Goal: Transaction & Acquisition: Subscribe to service/newsletter

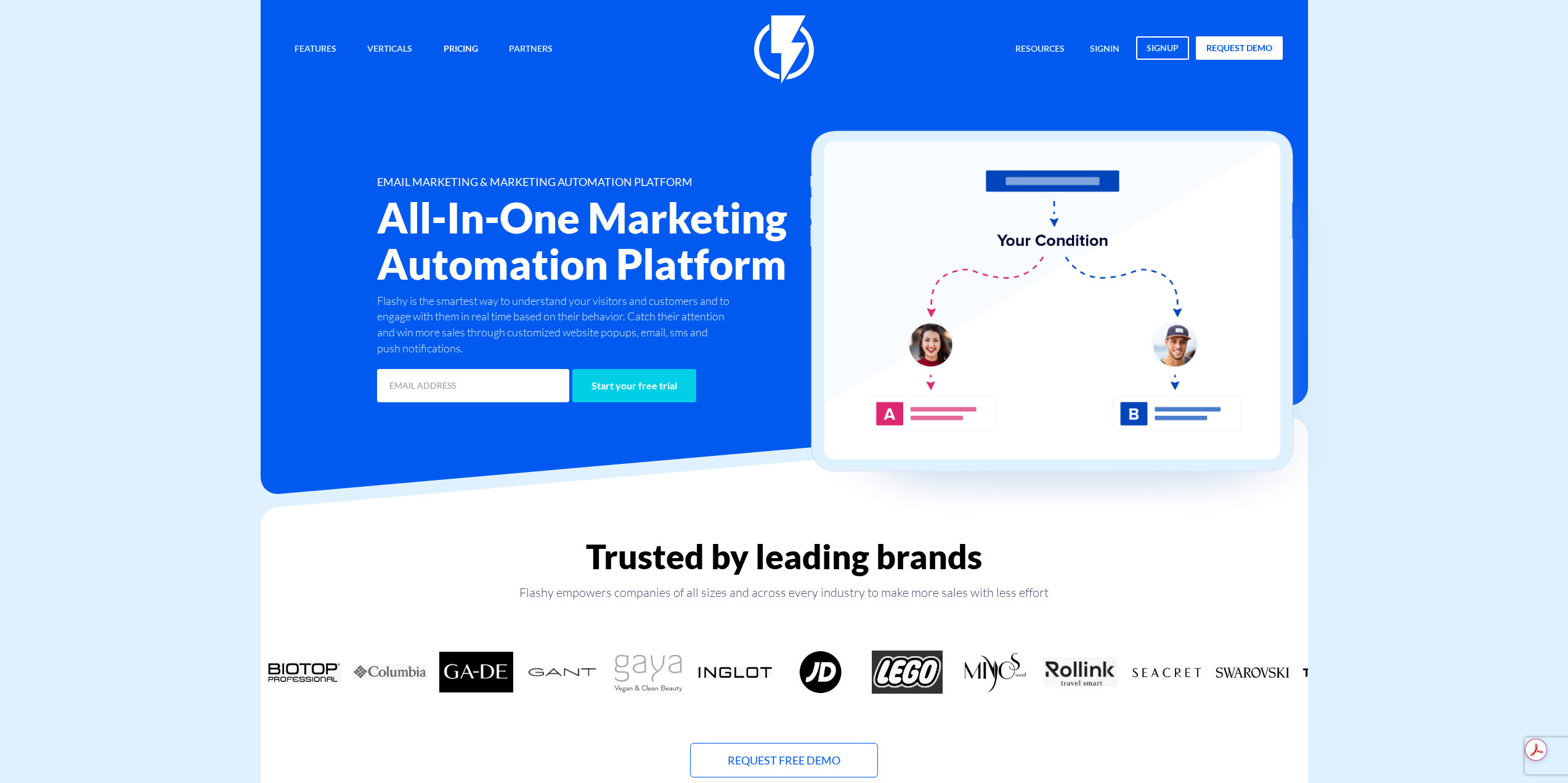
click at [446, 48] on link "Pricing" at bounding box center [460, 50] width 53 height 27
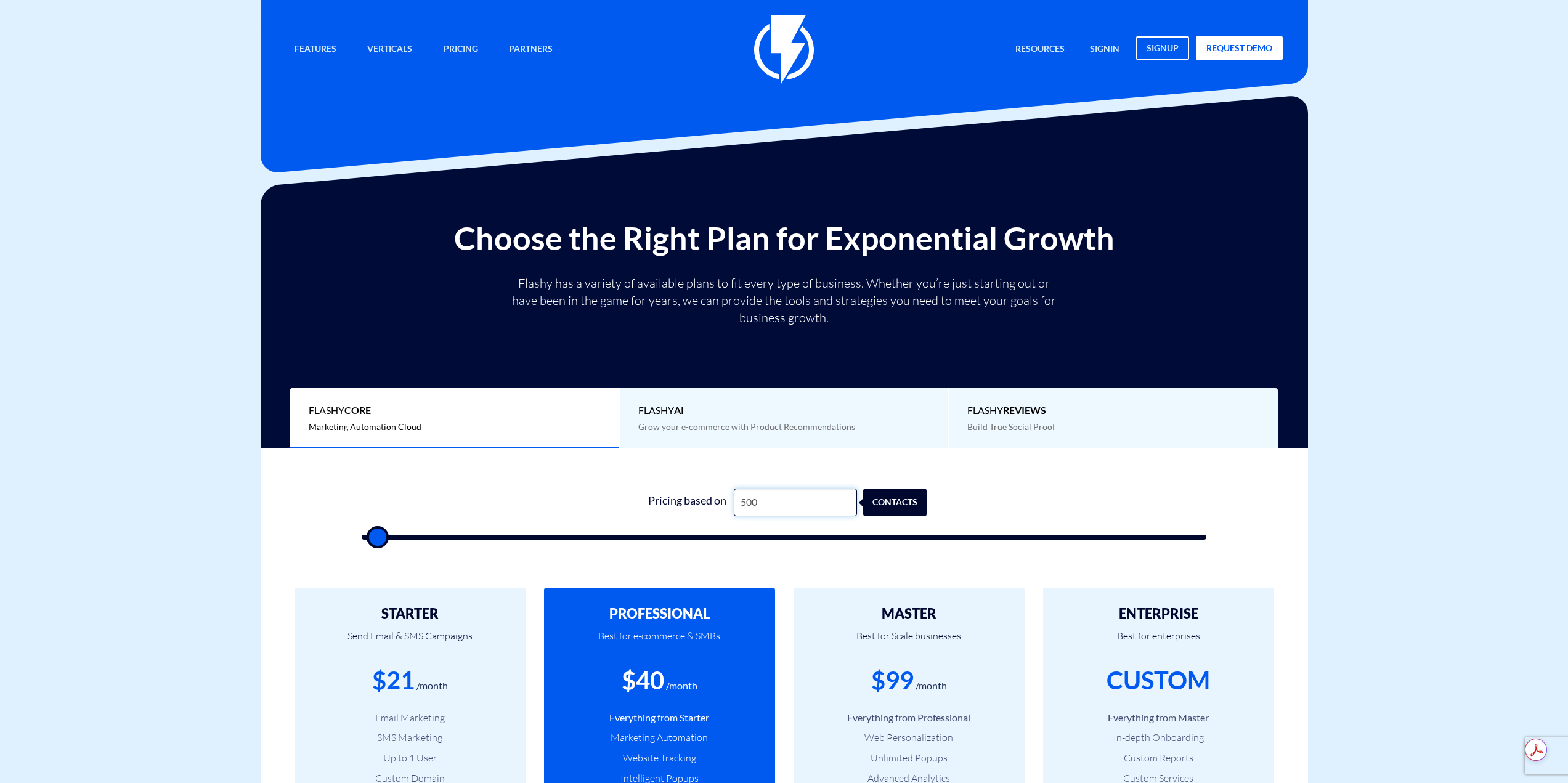
click at [744, 498] on input "500" at bounding box center [795, 502] width 123 height 27
type input "1"
type input "500"
type input "15"
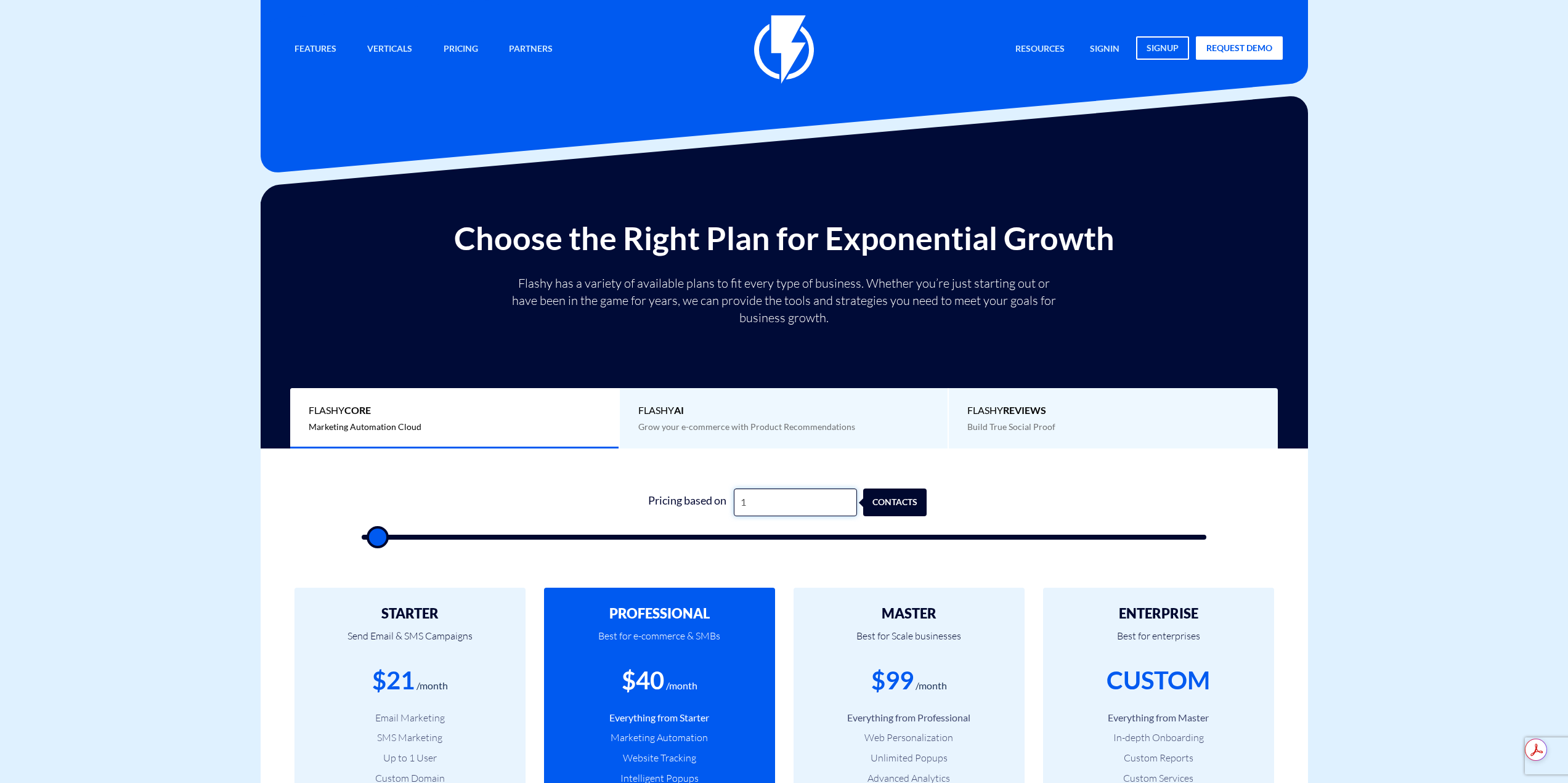
type input "500"
type input "150"
type input "500"
type input "1,500"
type input "1500"
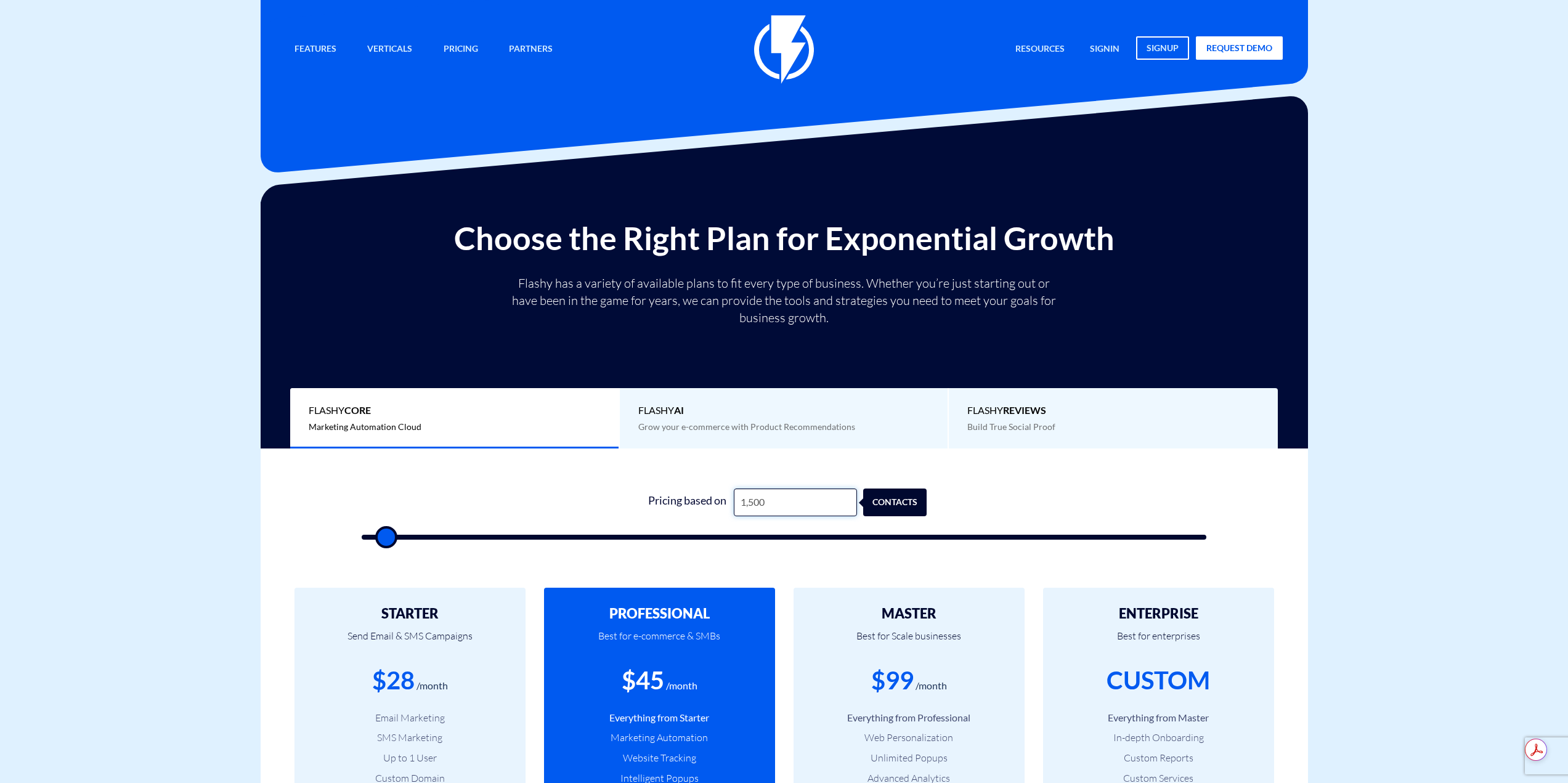
type input "15,000"
type input "15000"
type input "150,000"
type input "100000"
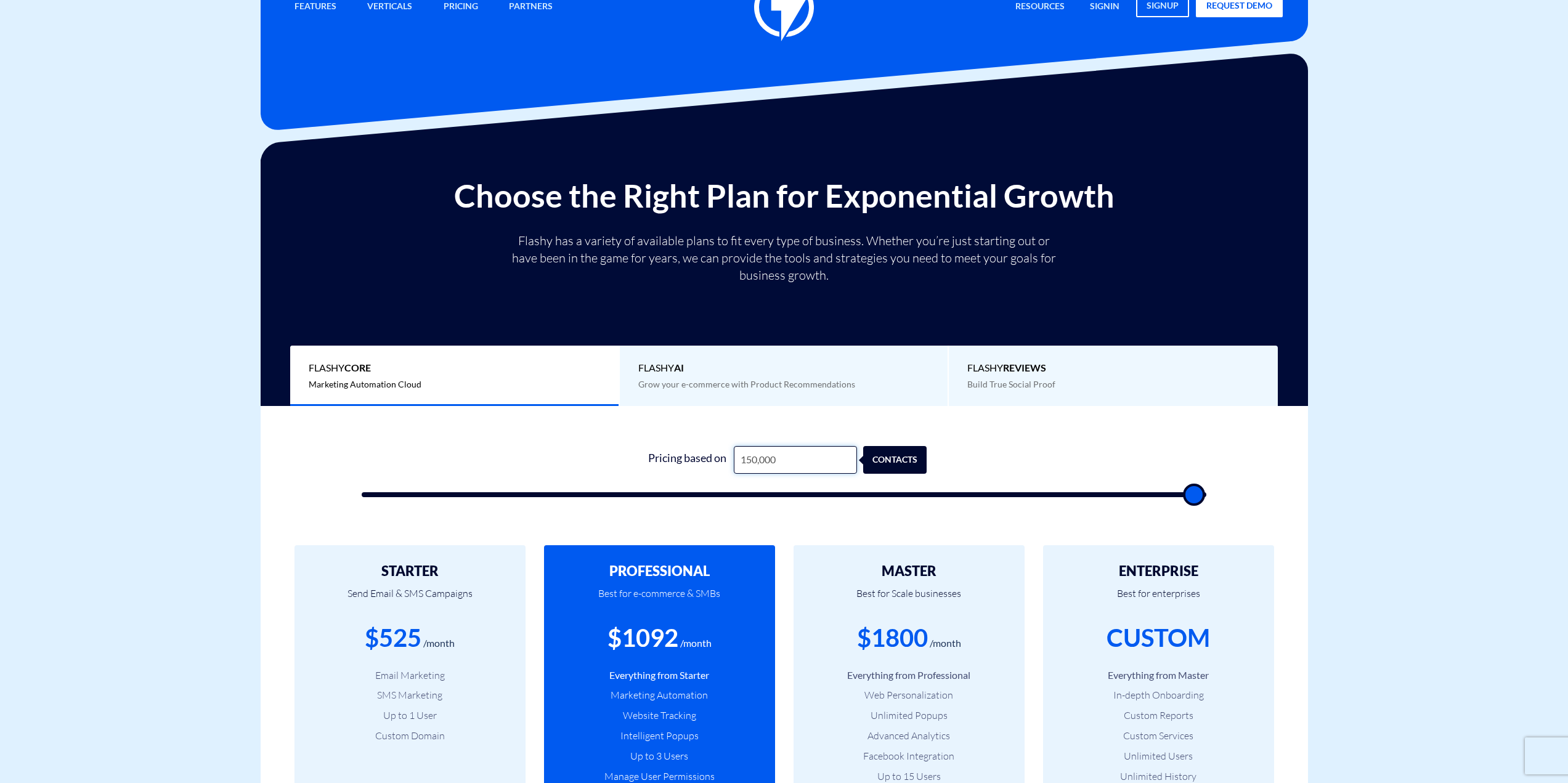
scroll to position [62, 0]
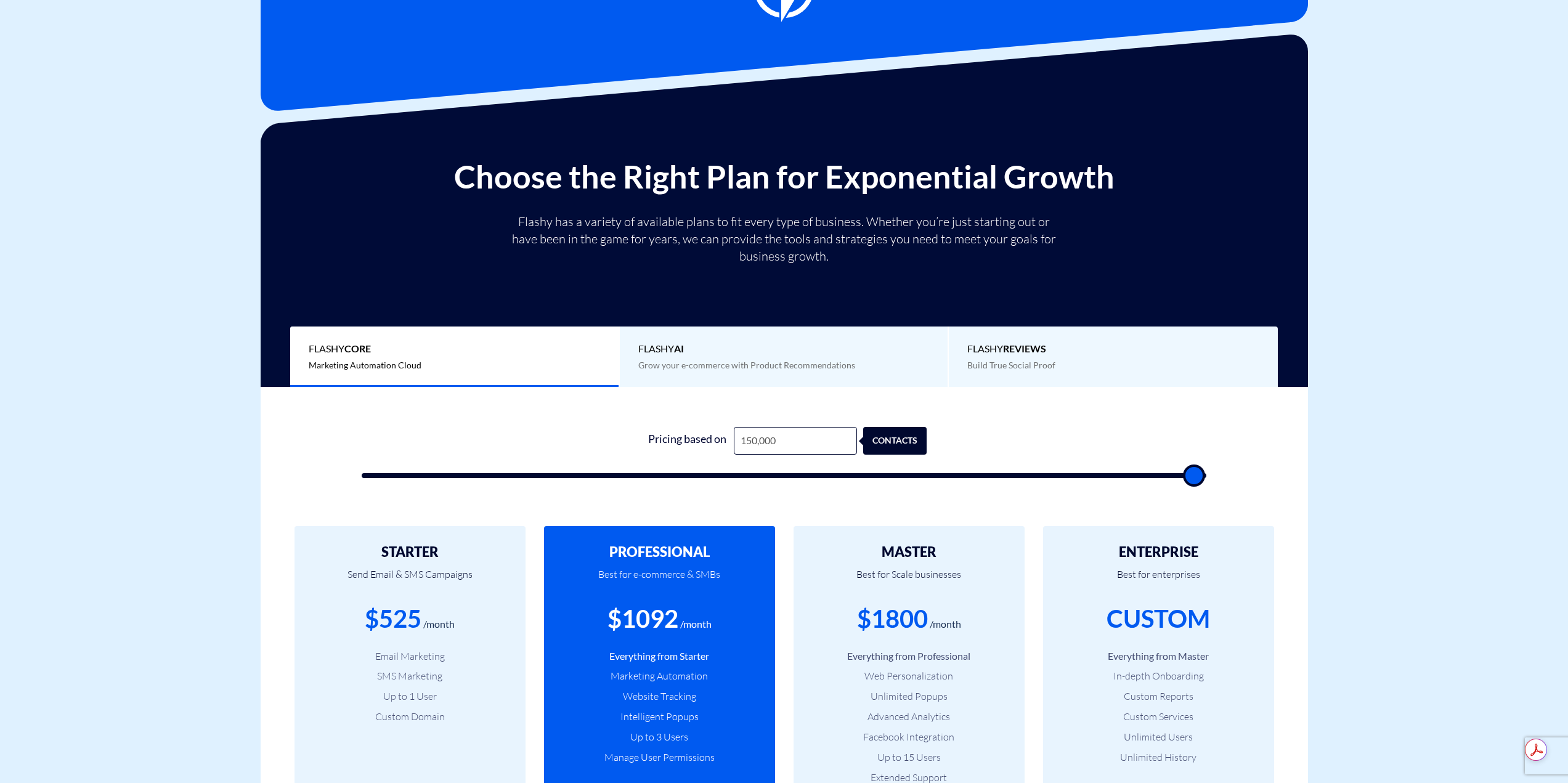
drag, startPoint x: 487, startPoint y: 629, endPoint x: 371, endPoint y: 621, distance: 116.3
click at [371, 621] on div "$525 /month" at bounding box center [410, 618] width 194 height 35
click at [371, 621] on div "$525" at bounding box center [393, 618] width 56 height 35
drag, startPoint x: 499, startPoint y: 625, endPoint x: 354, endPoint y: 624, distance: 145.0
click at [354, 624] on div "$525 /month" at bounding box center [410, 618] width 194 height 35
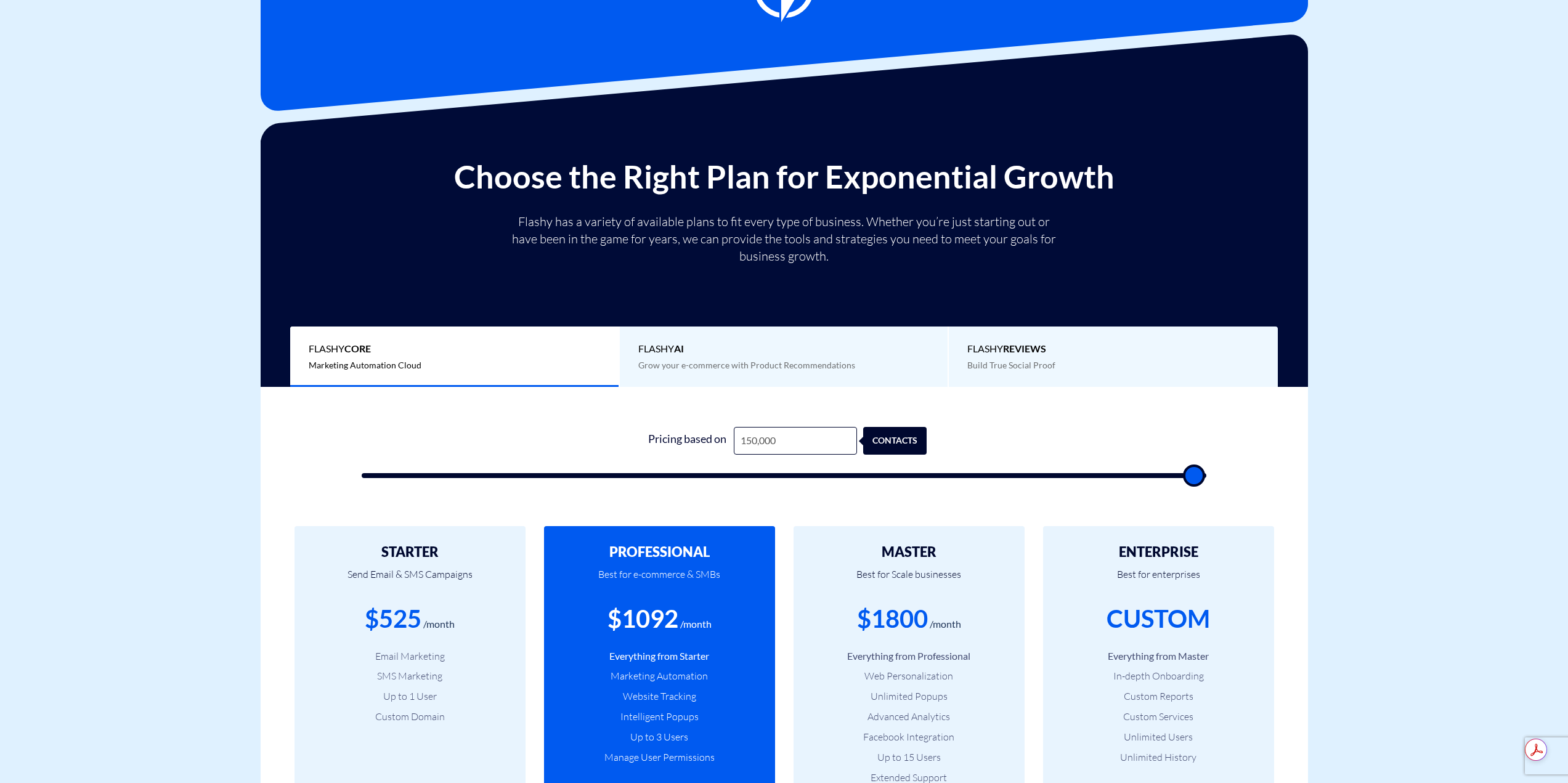
click at [354, 624] on div "$525 /month" at bounding box center [410, 618] width 194 height 35
drag, startPoint x: 356, startPoint y: 617, endPoint x: 490, endPoint y: 619, distance: 134.0
click at [490, 619] on div "$525 /month" at bounding box center [410, 618] width 194 height 35
drag, startPoint x: 490, startPoint y: 619, endPoint x: 490, endPoint y: 629, distance: 10.0
click at [490, 622] on div "$525 /month" at bounding box center [410, 618] width 194 height 35
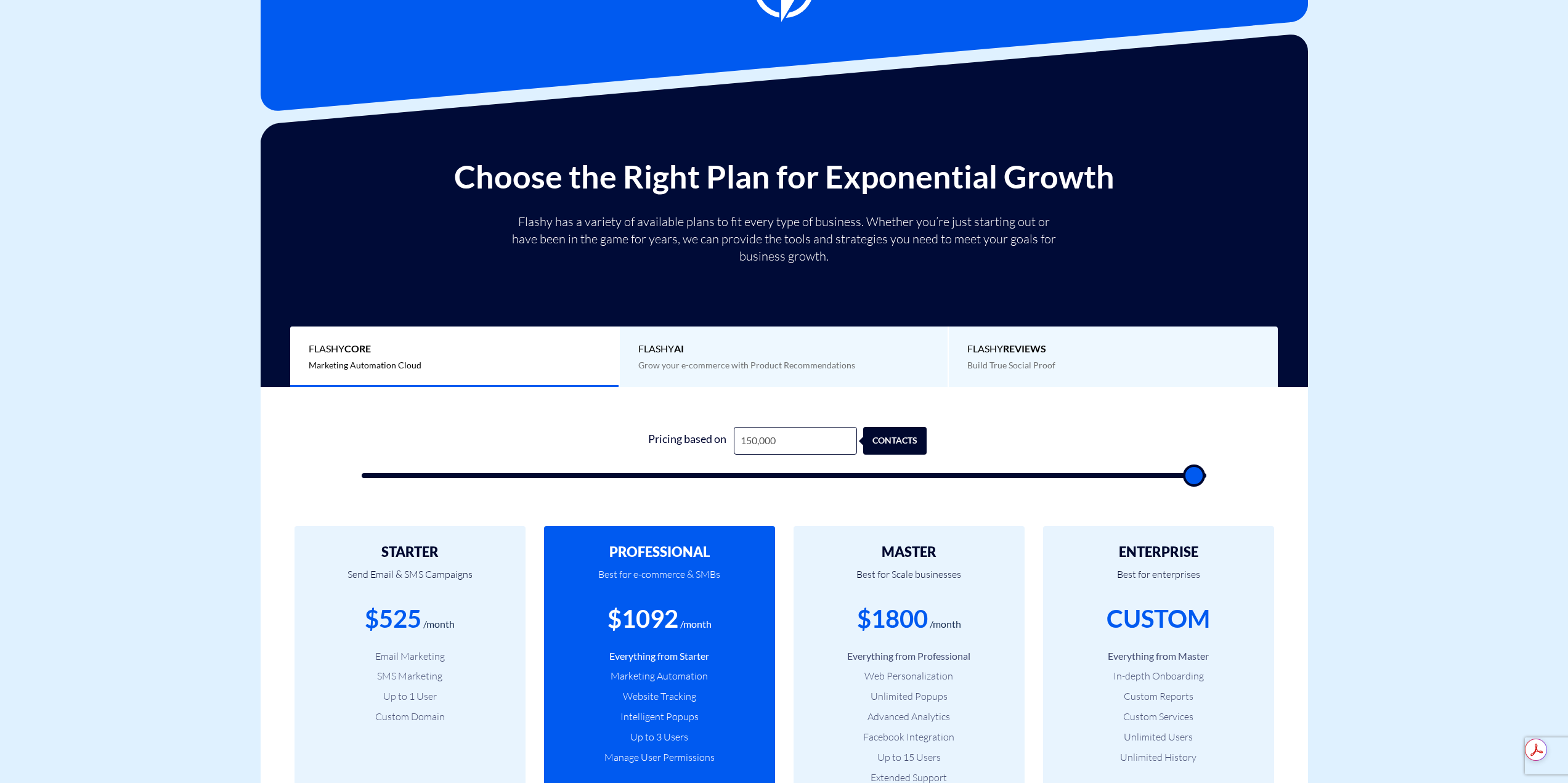
drag, startPoint x: 479, startPoint y: 609, endPoint x: 351, endPoint y: 606, distance: 128.0
click at [351, 606] on div "$525 /month" at bounding box center [410, 618] width 194 height 35
drag, startPoint x: 404, startPoint y: 623, endPoint x: 463, endPoint y: 630, distance: 59.4
click at [463, 630] on div "$525 /month" at bounding box center [410, 618] width 194 height 35
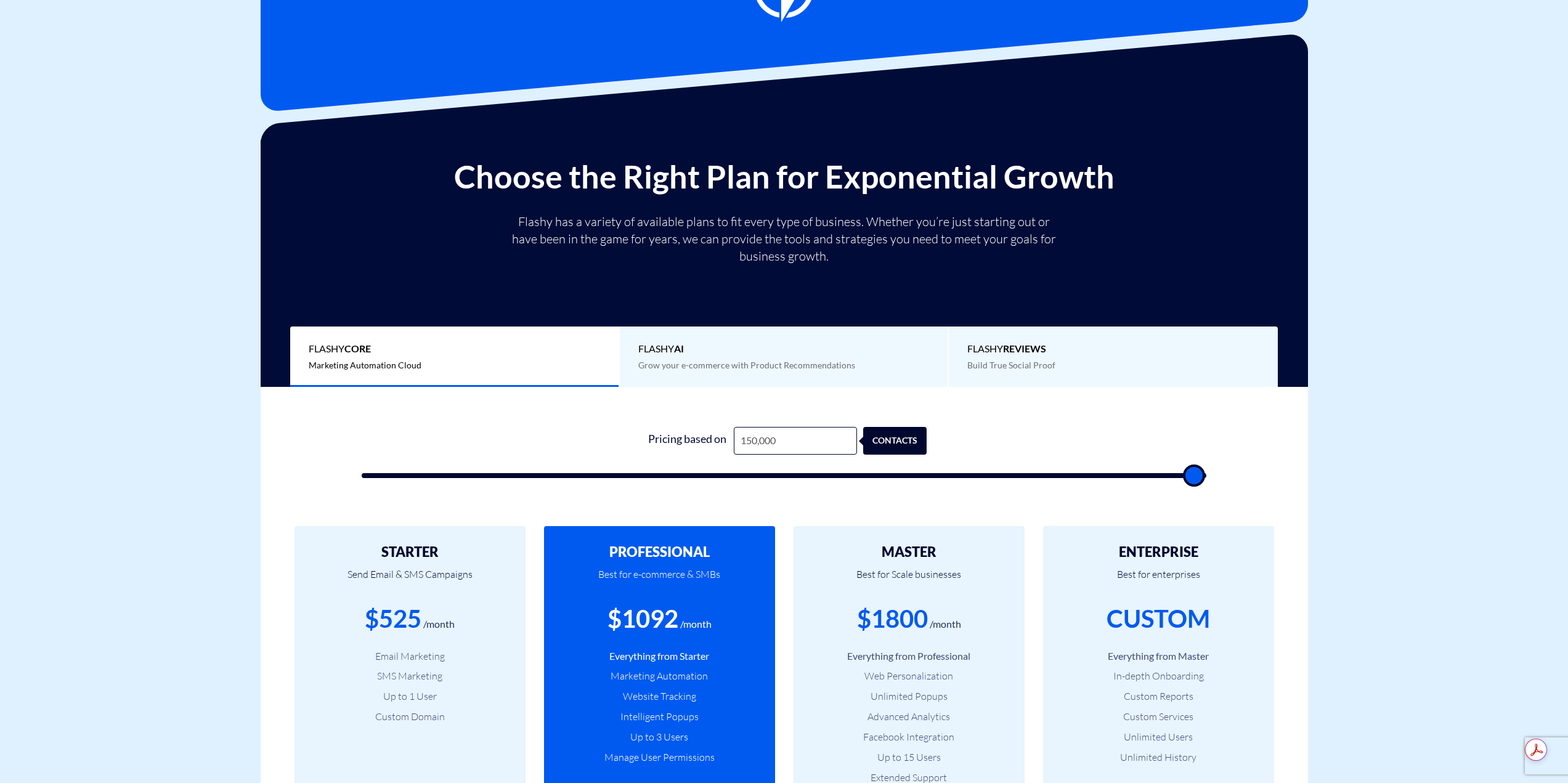
click at [463, 630] on div "$525 /month" at bounding box center [410, 618] width 194 height 35
drag, startPoint x: 466, startPoint y: 628, endPoint x: 365, endPoint y: 623, distance: 101.1
click at [365, 623] on div "$525 /month" at bounding box center [410, 618] width 194 height 35
click at [365, 623] on div "$525" at bounding box center [393, 618] width 56 height 35
drag, startPoint x: 509, startPoint y: 615, endPoint x: 363, endPoint y: 614, distance: 146.0
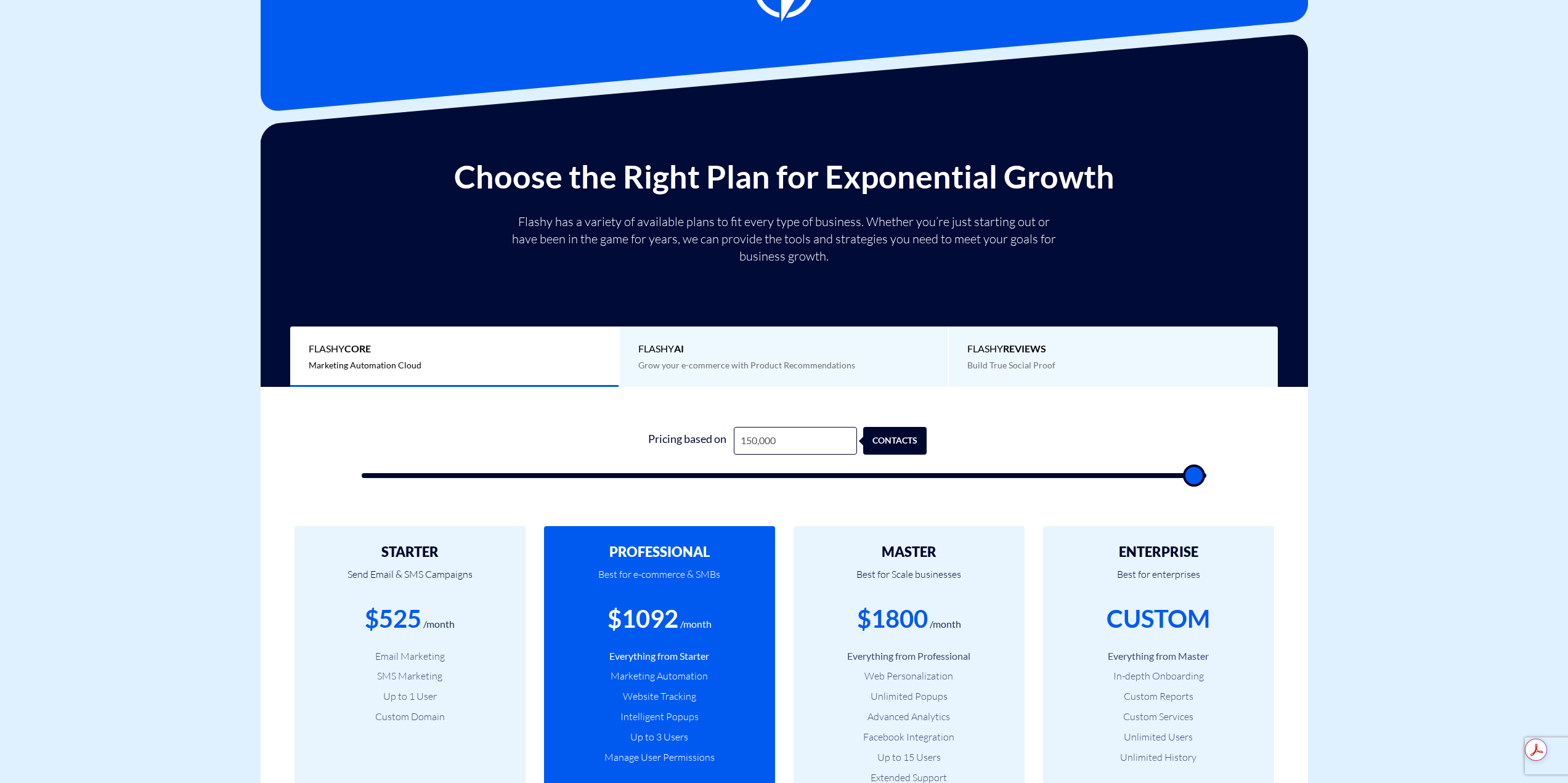
click at [363, 614] on div "STARTER Send Email & SMS Campaigns $525 /month Email Marketing SMS Marketing Up…" at bounding box center [410, 687] width 231 height 321
click at [363, 614] on div "$525 /month" at bounding box center [410, 618] width 194 height 35
click at [796, 433] on input "150,000" at bounding box center [795, 440] width 123 height 27
click at [784, 440] on input "150,000" at bounding box center [795, 440] width 123 height 27
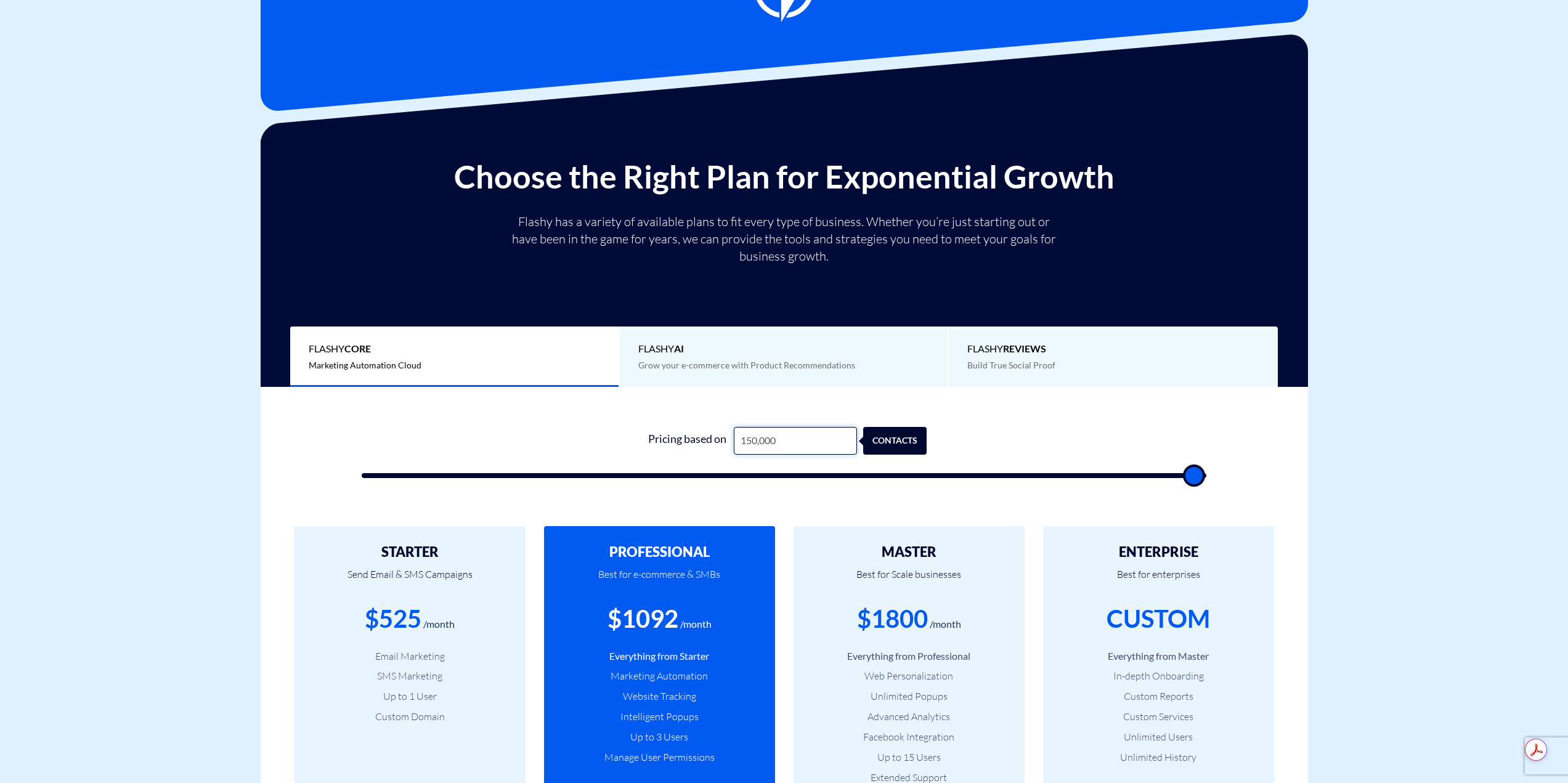
click at [784, 440] on input "150,000" at bounding box center [795, 440] width 123 height 27
type input "3"
type input "500"
type input "30"
type input "500"
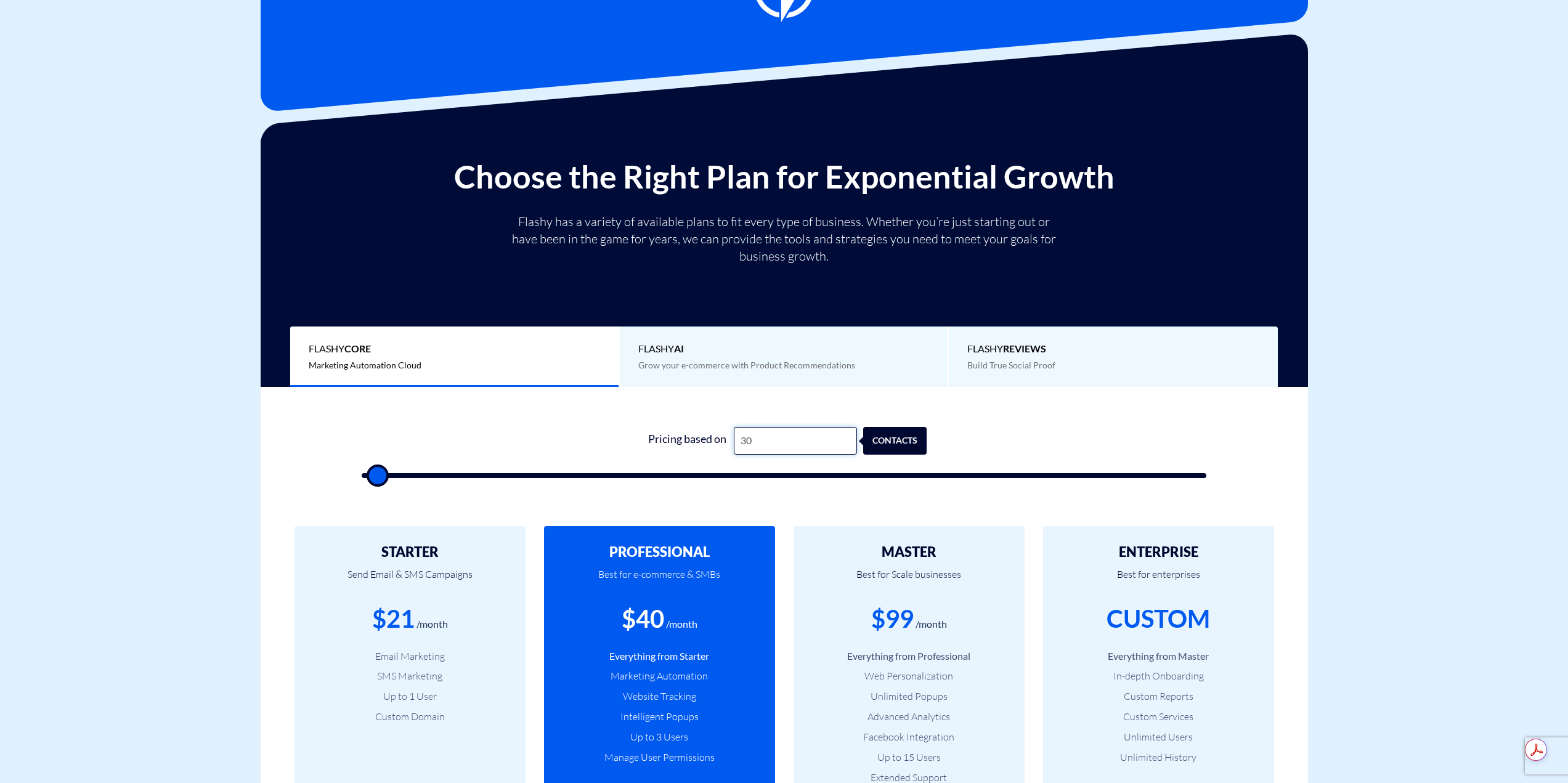
type input "300"
type input "500"
type input "3,000"
type input "3000"
type input "30,000"
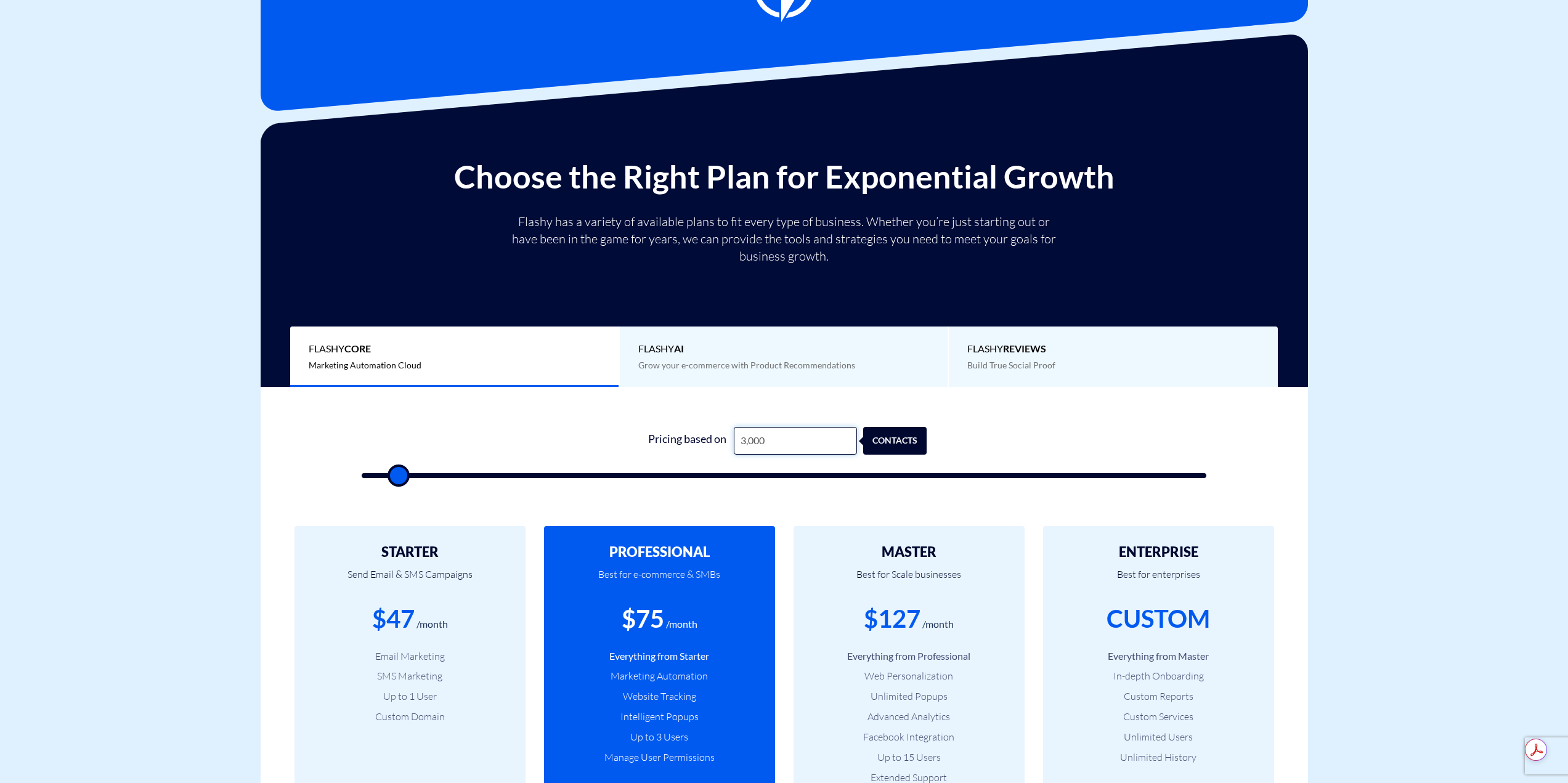
type input "30000"
type input "250,000"
type input "100000"
click at [797, 435] on input "250,000" at bounding box center [795, 440] width 123 height 27
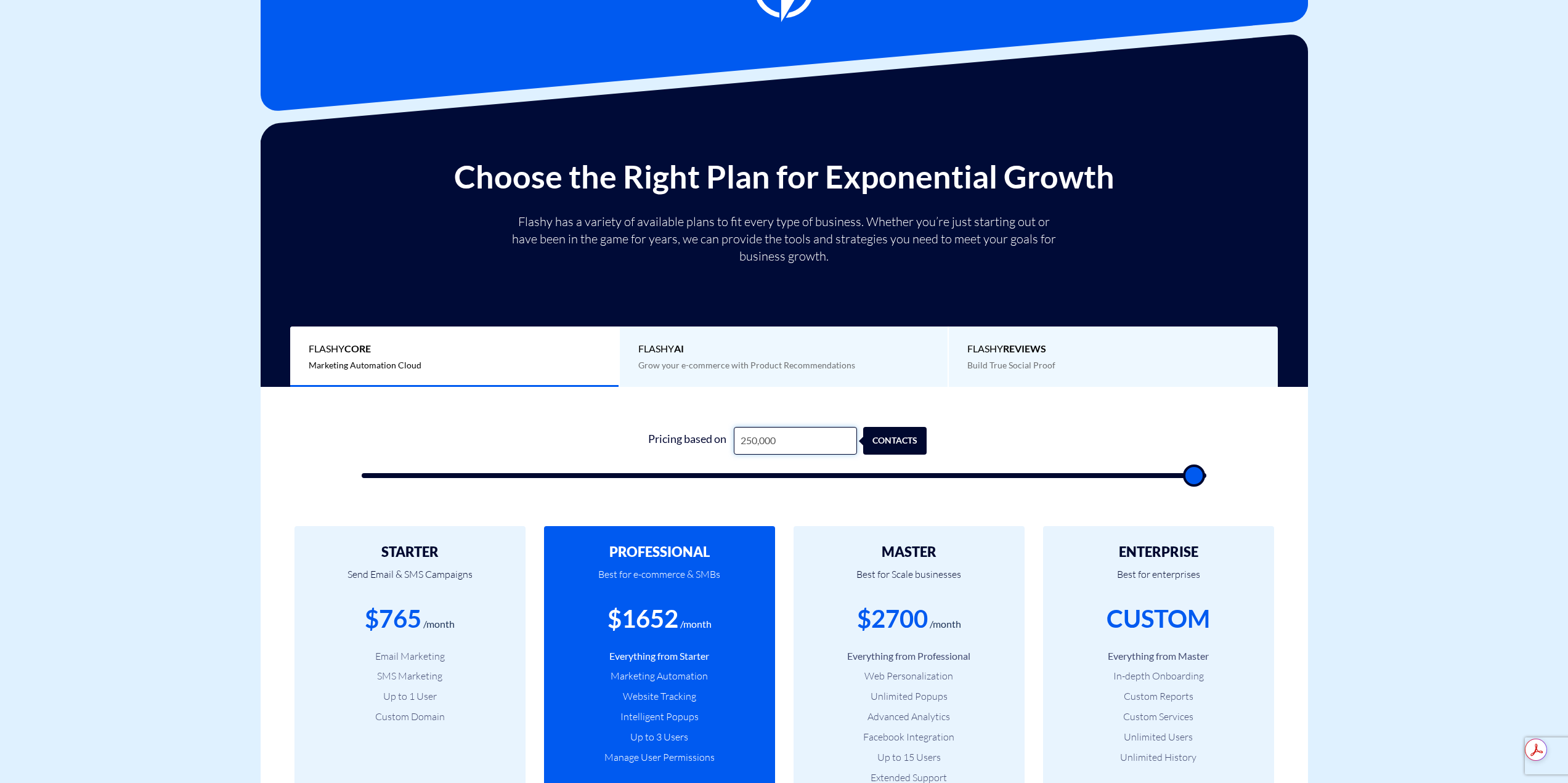
type input "250,000"
click at [556, 204] on div "Choose the Right Plan for Exponential Growth Flashy has a variety of available …" at bounding box center [784, 272] width 1029 height 228
